Goal: Task Accomplishment & Management: Complete application form

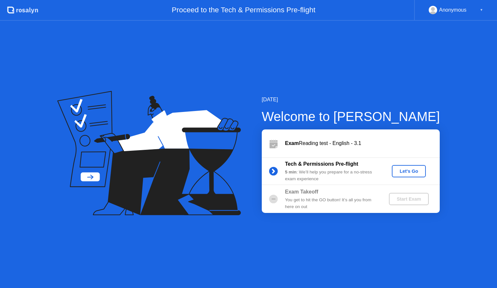
click at [404, 174] on div "Let's Go" at bounding box center [408, 171] width 29 height 5
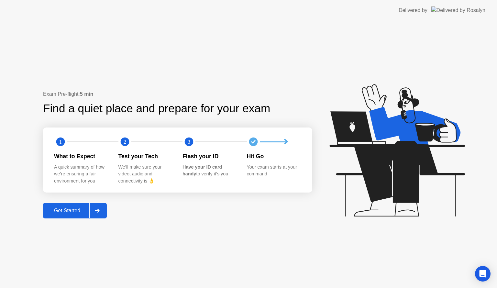
click at [63, 213] on div "Get Started" at bounding box center [67, 211] width 44 height 6
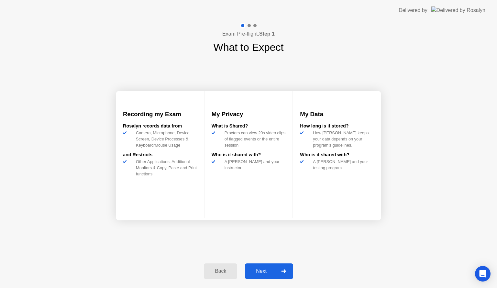
click at [256, 271] on div "Next" at bounding box center [261, 271] width 29 height 6
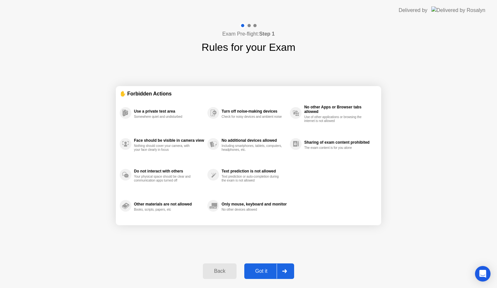
click at [258, 269] on div "Got it" at bounding box center [261, 271] width 30 height 6
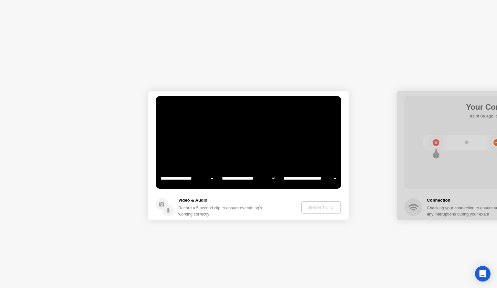
select select "**********"
select select "*******"
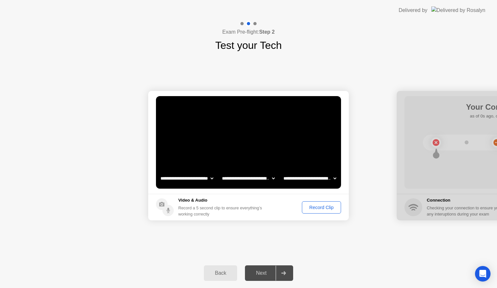
click at [325, 207] on div "Record Clip" at bounding box center [321, 207] width 35 height 5
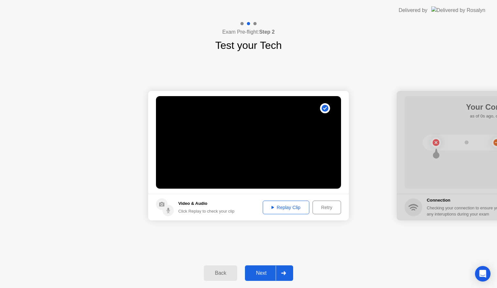
click at [263, 273] on div "Next" at bounding box center [261, 273] width 29 height 6
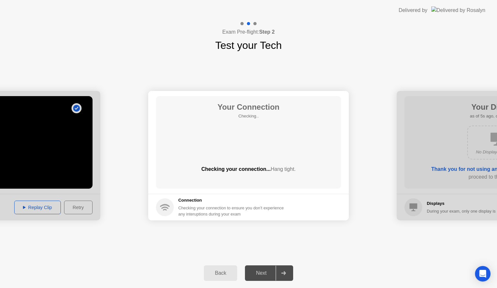
drag, startPoint x: 267, startPoint y: 276, endPoint x: 329, endPoint y: 269, distance: 62.2
click at [329, 269] on div "Back Next" at bounding box center [248, 273] width 497 height 30
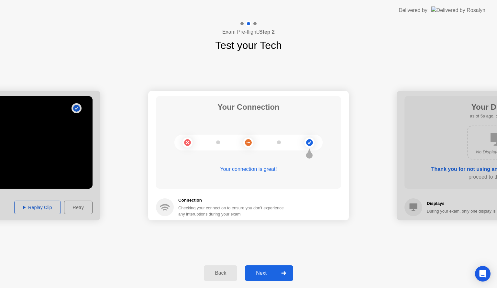
click at [264, 270] on div "Next" at bounding box center [261, 273] width 29 height 6
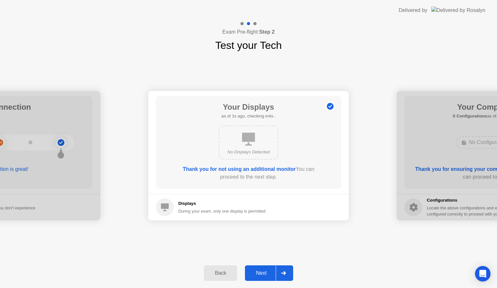
click at [264, 270] on div "Next" at bounding box center [261, 273] width 29 height 6
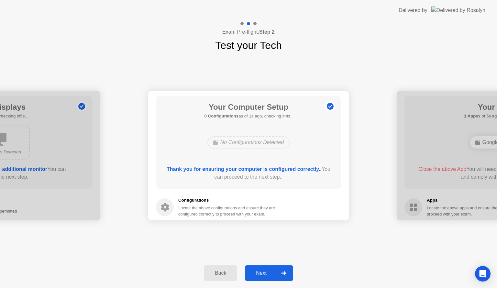
click at [264, 270] on div "Next" at bounding box center [261, 273] width 29 height 6
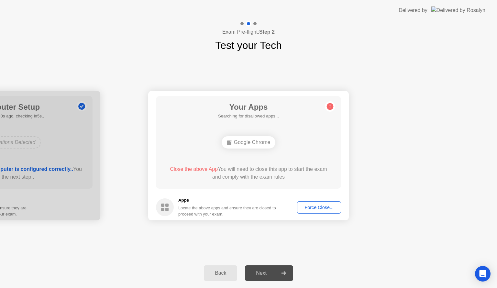
click at [250, 141] on div "Google Chrome" at bounding box center [249, 142] width 54 height 12
click at [315, 206] on div "Force Close..." at bounding box center [318, 207] width 39 height 5
click at [265, 143] on div "Google Chrome" at bounding box center [249, 142] width 54 height 12
click at [319, 209] on div "Force Close..." at bounding box center [318, 207] width 39 height 5
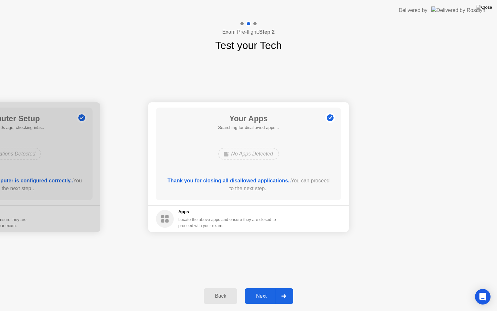
click at [258, 288] on div "Next" at bounding box center [261, 296] width 29 height 6
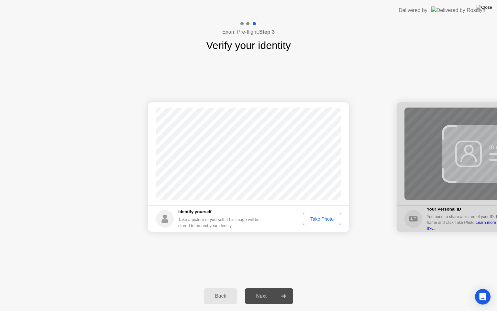
click at [314, 221] on div "Take Photo" at bounding box center [322, 218] width 34 height 5
click at [265, 288] on div "Next" at bounding box center [261, 296] width 29 height 6
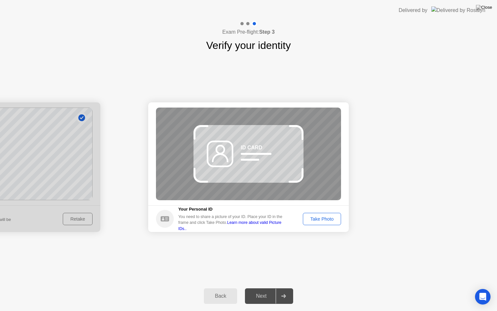
click at [315, 214] on button "Take Photo" at bounding box center [322, 219] width 38 height 12
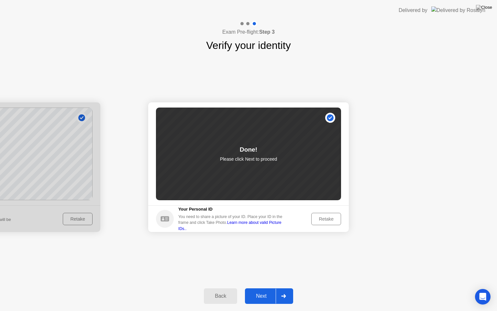
click at [261, 288] on div "Next" at bounding box center [261, 296] width 29 height 6
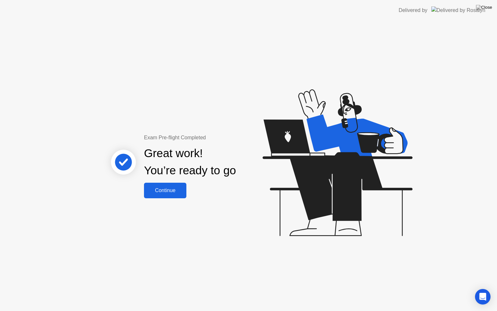
click at [173, 189] on div "Continue" at bounding box center [165, 190] width 38 height 6
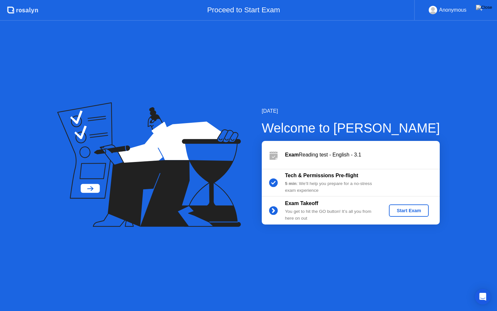
click at [408, 209] on div "Start Exam" at bounding box center [408, 210] width 35 height 5
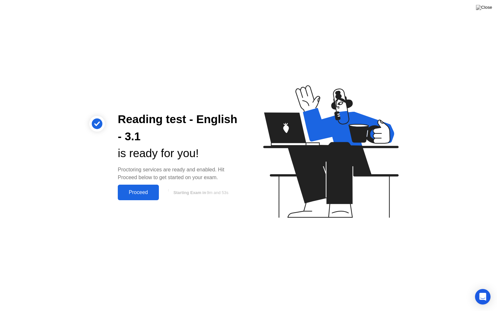
click at [135, 198] on button "Proceed" at bounding box center [138, 192] width 41 height 16
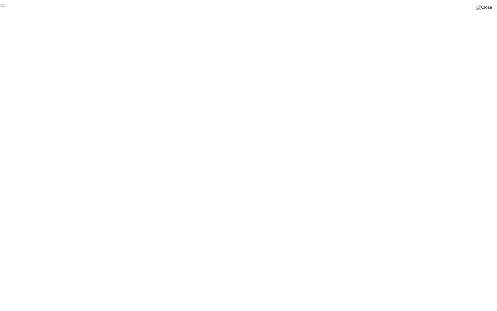
click div "End Proctoring Session"
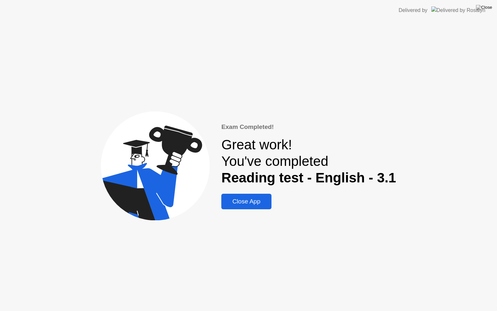
click at [250, 196] on button "Close App" at bounding box center [246, 201] width 50 height 16
